Goal: Information Seeking & Learning: Learn about a topic

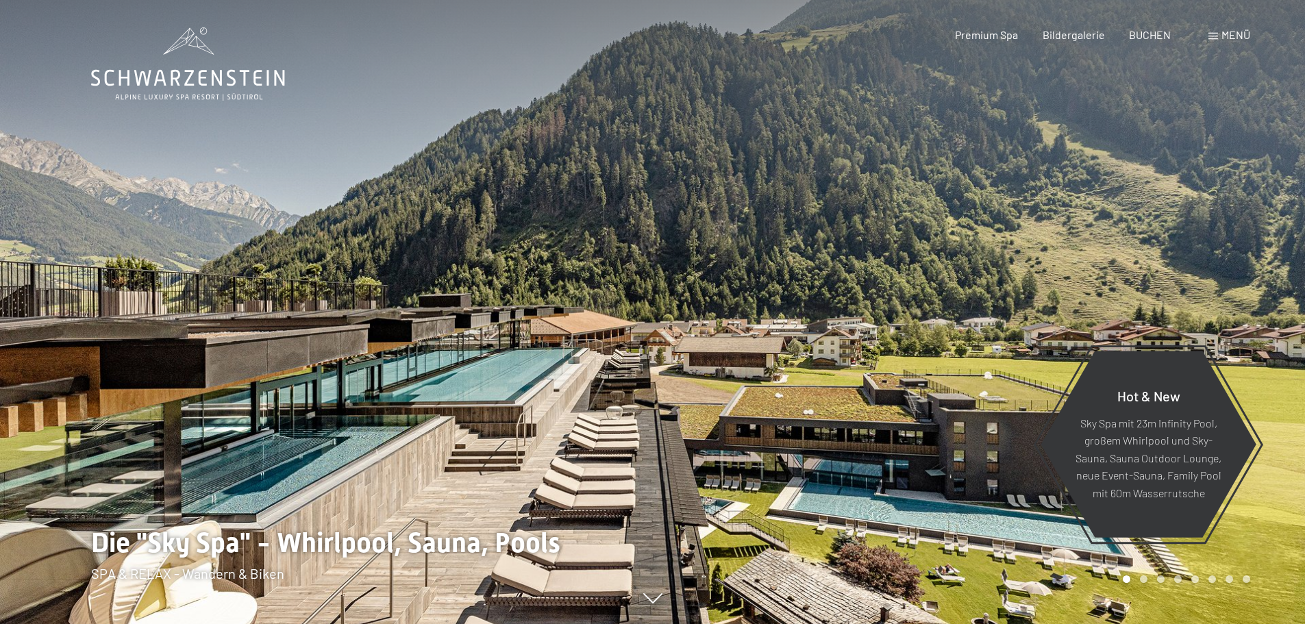
click at [1045, 39] on span "Menü" at bounding box center [1236, 34] width 29 height 13
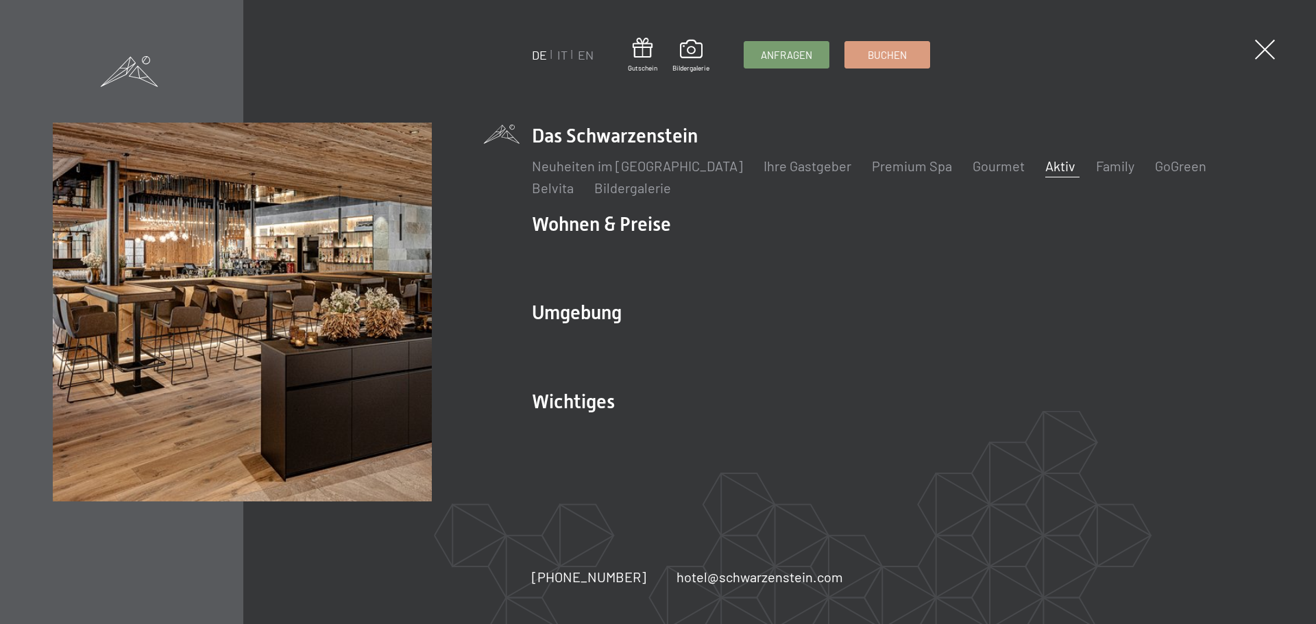
click at [1045, 161] on link "Aktiv" at bounding box center [1060, 166] width 30 height 16
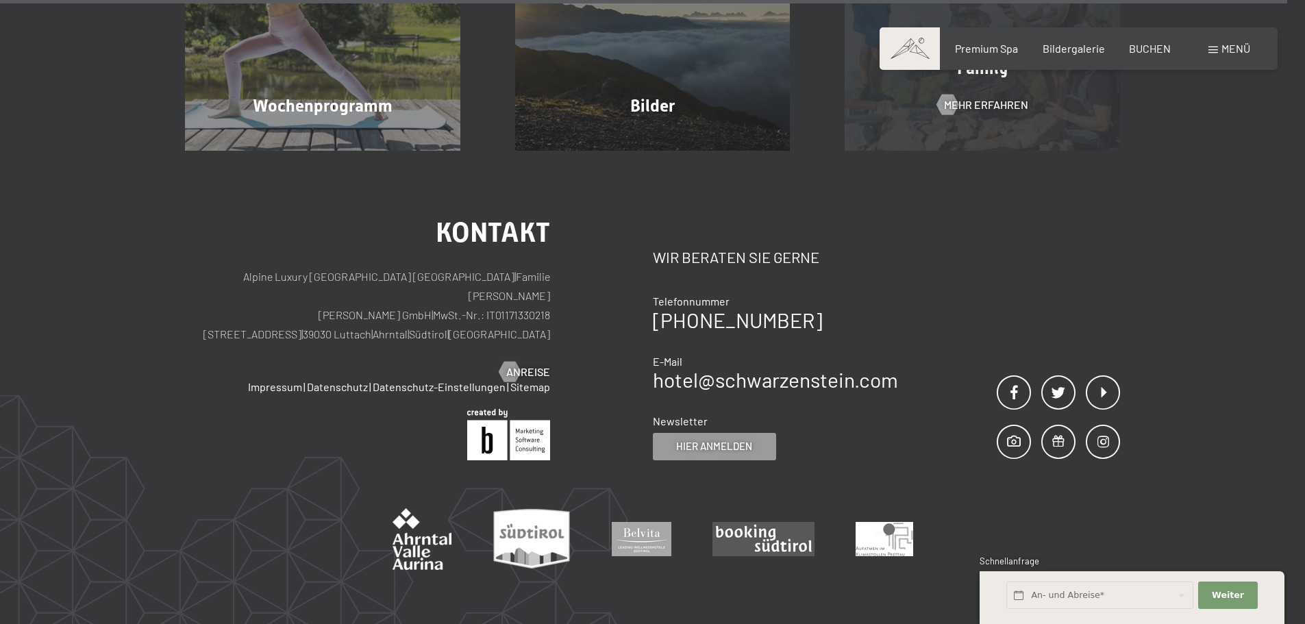
scroll to position [3943, 0]
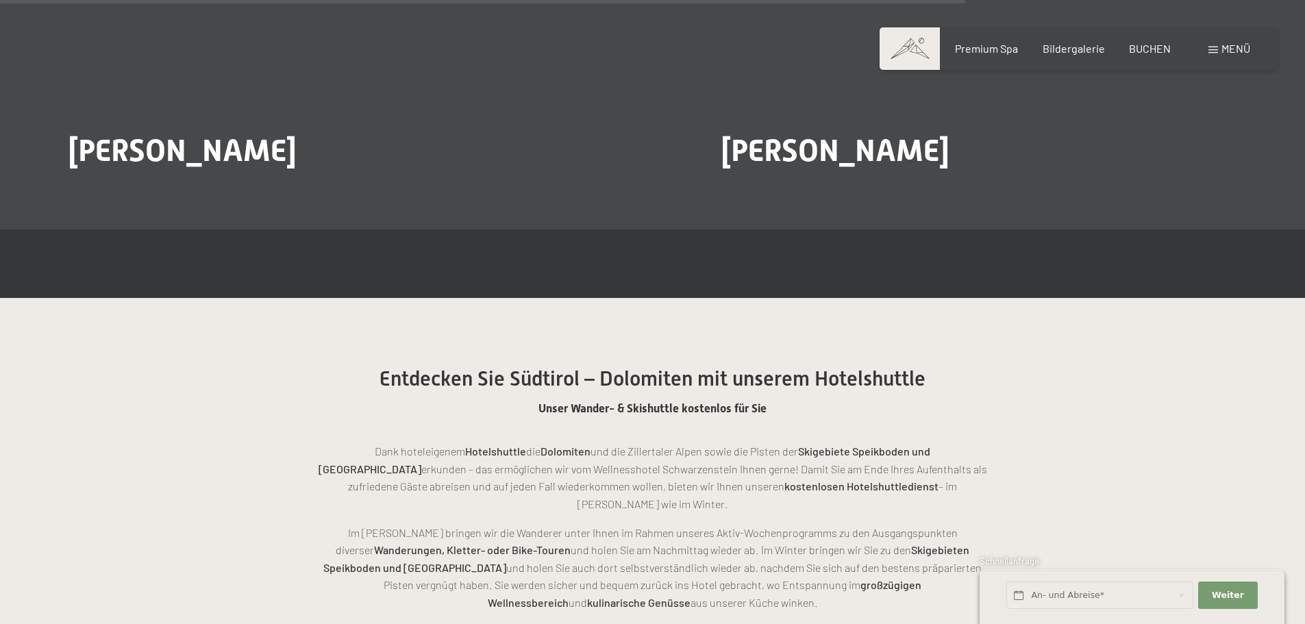
click at [1222, 49] on span "Menü" at bounding box center [1236, 48] width 29 height 13
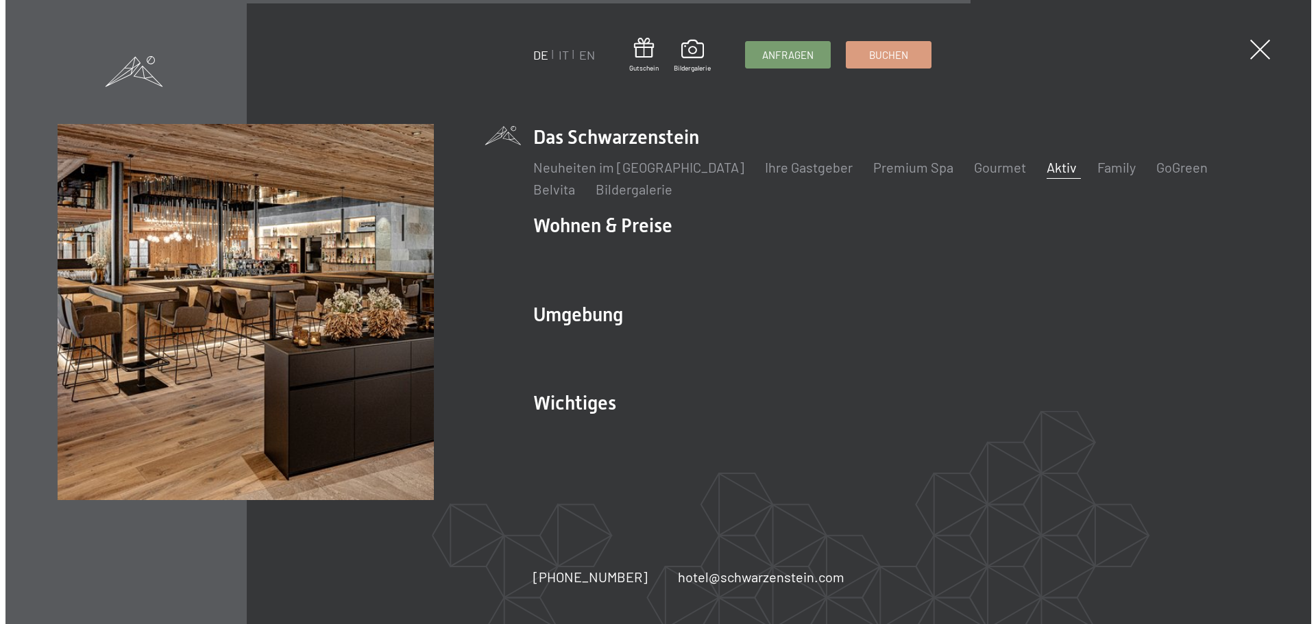
scroll to position [2924, 0]
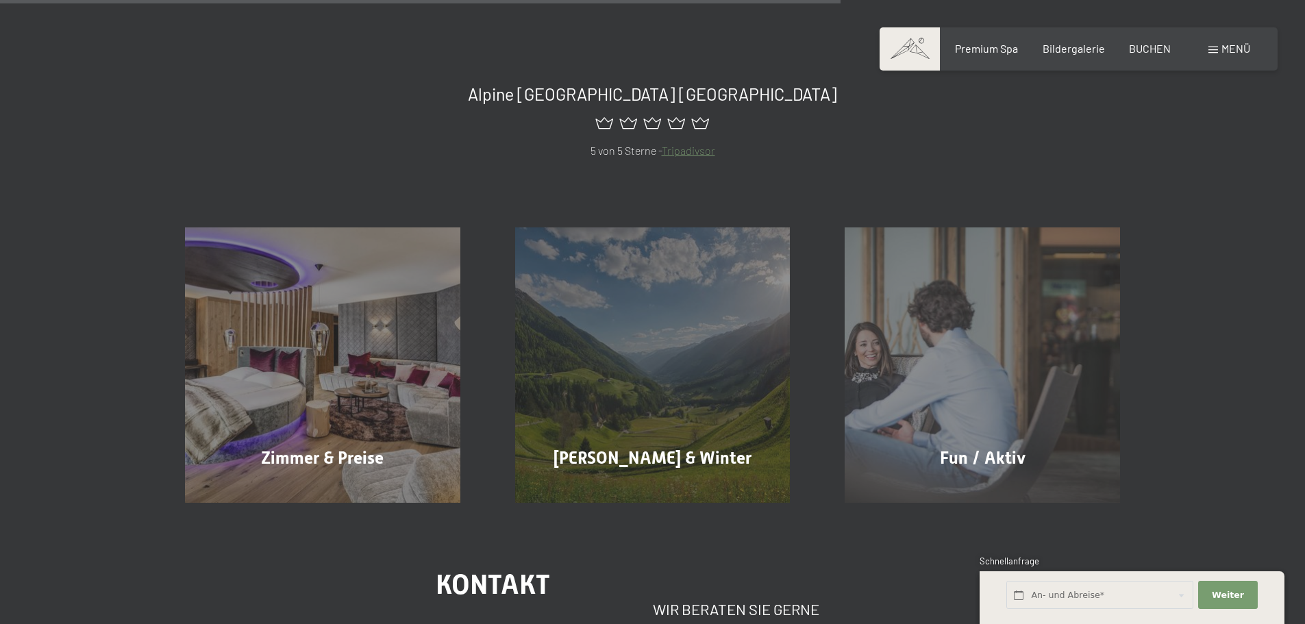
scroll to position [959, 0]
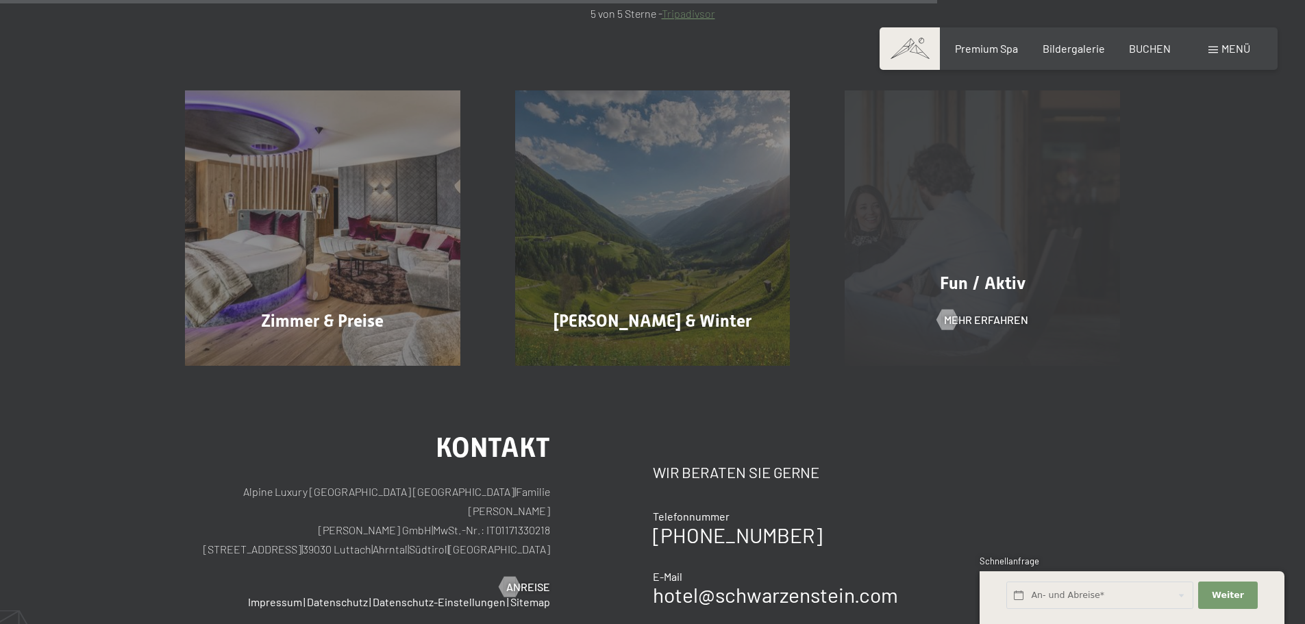
click at [1024, 266] on div "Fun / Aktiv Mehr erfahren" at bounding box center [982, 227] width 330 height 275
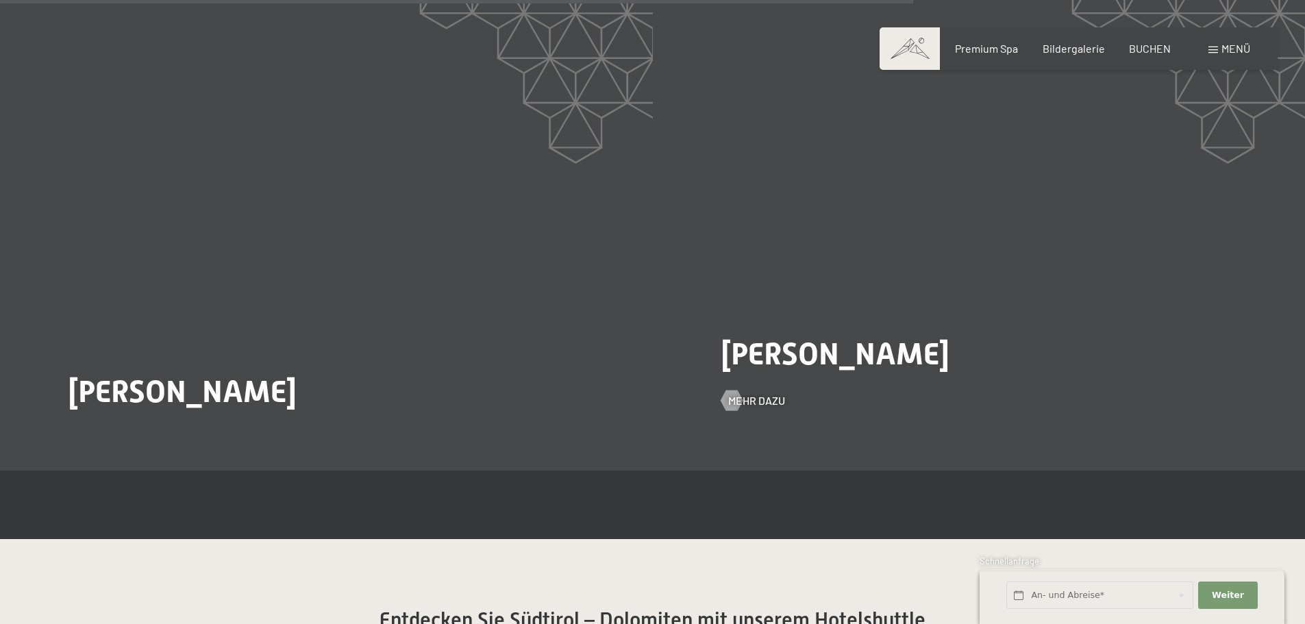
scroll to position [2672, 0]
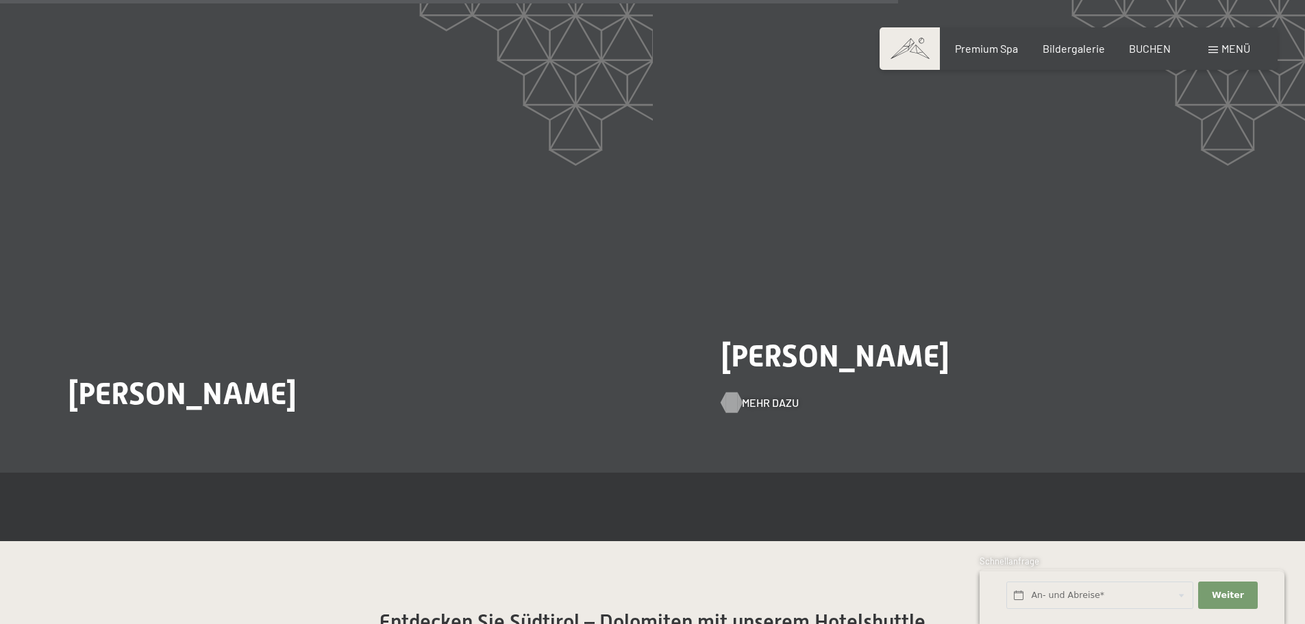
click at [750, 403] on span "Mehr dazu" at bounding box center [770, 402] width 57 height 15
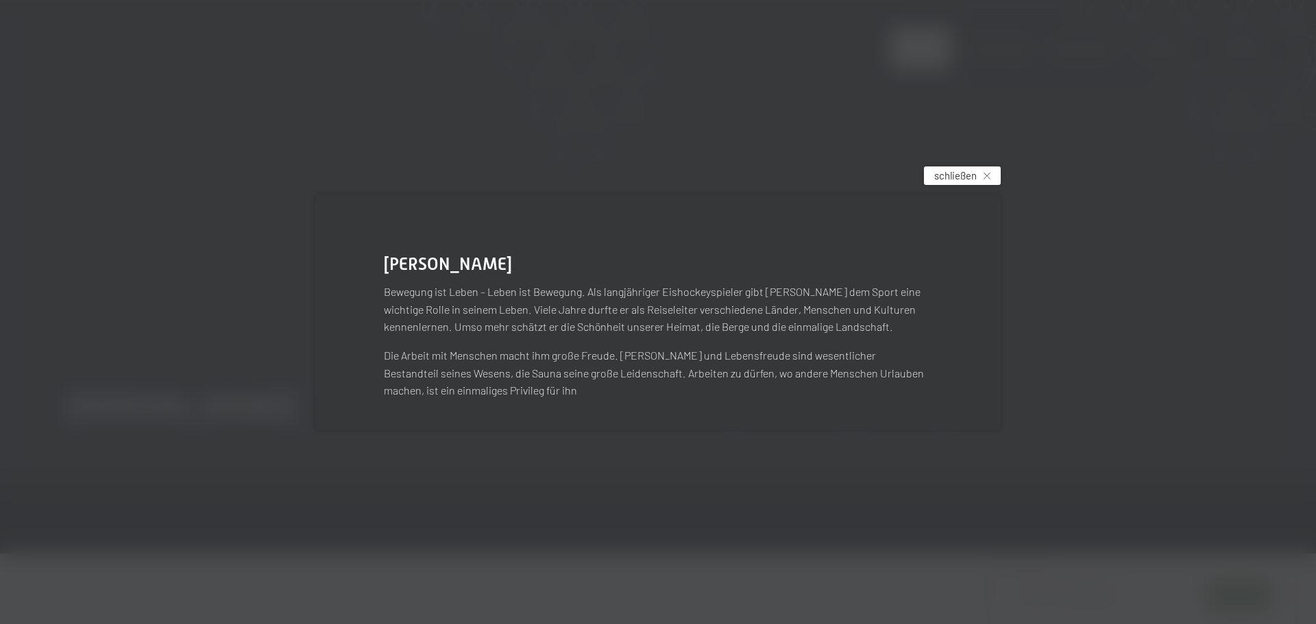
click at [965, 175] on span "schließen" at bounding box center [955, 176] width 42 height 14
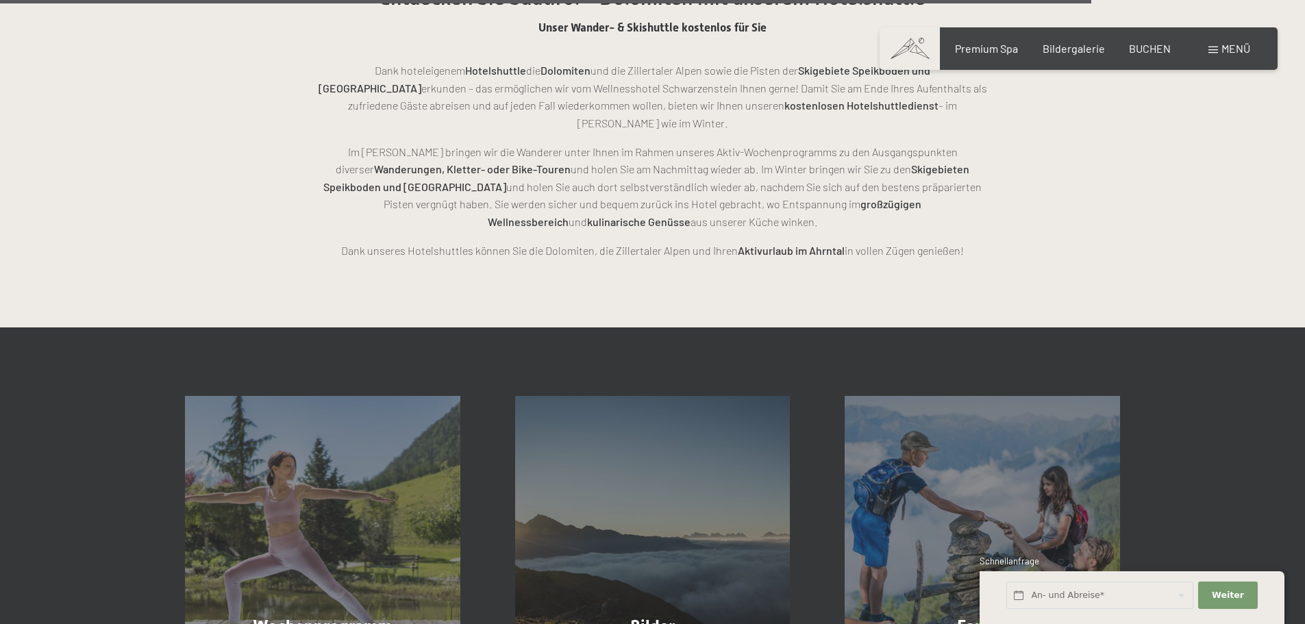
scroll to position [3563, 0]
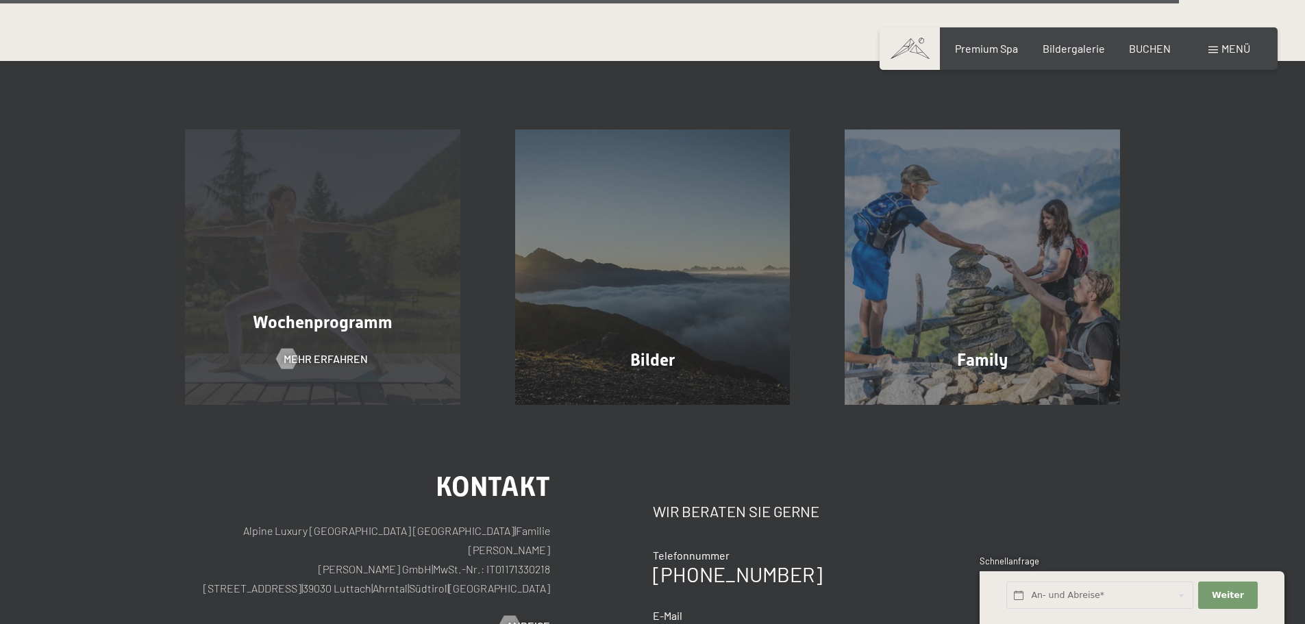
click at [344, 312] on span "Wochenprogramm" at bounding box center [323, 322] width 140 height 20
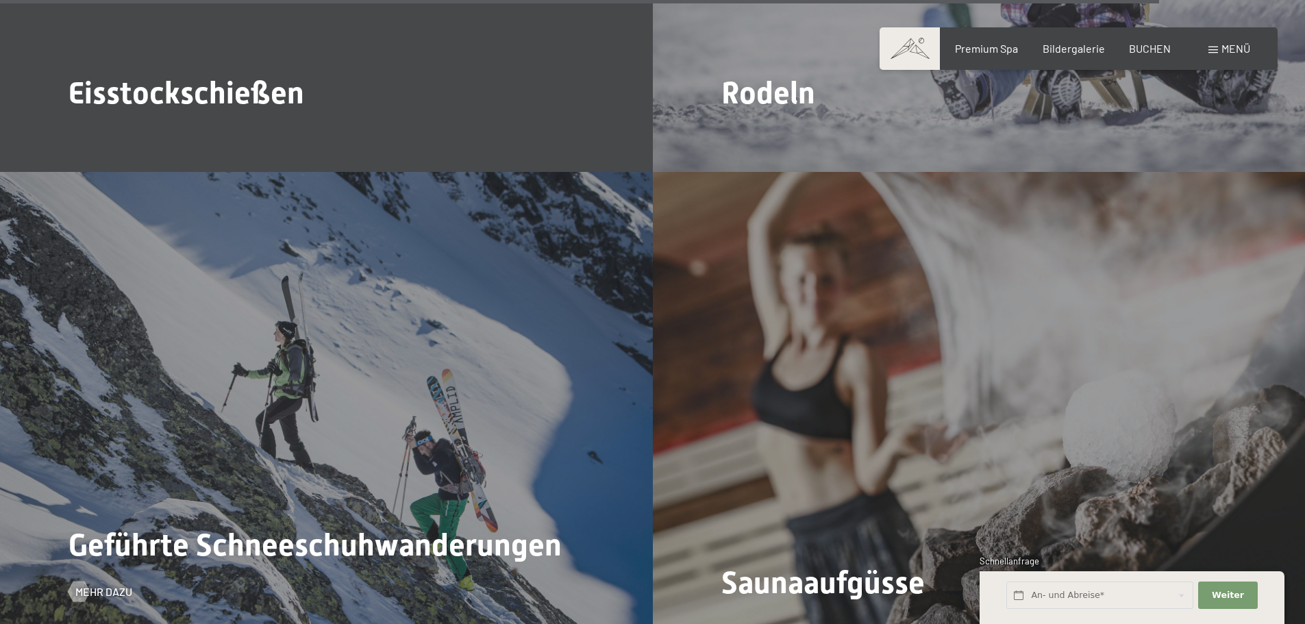
scroll to position [5618, 0]
